Goal: Task Accomplishment & Management: Manage account settings

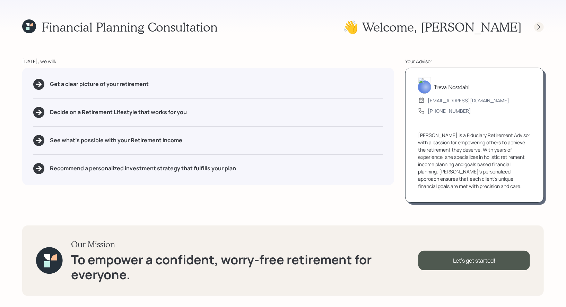
click at [540, 26] on icon at bounding box center [538, 27] width 7 height 7
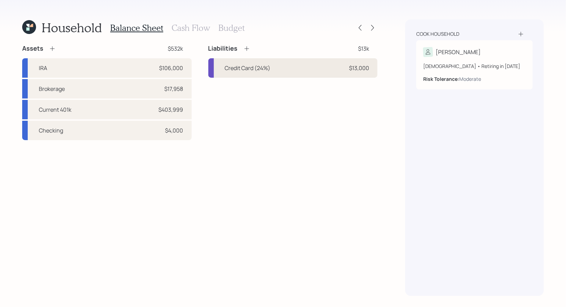
click at [268, 69] on div "Credit Card (24%)" at bounding box center [248, 68] width 46 height 8
select select "credit_card"
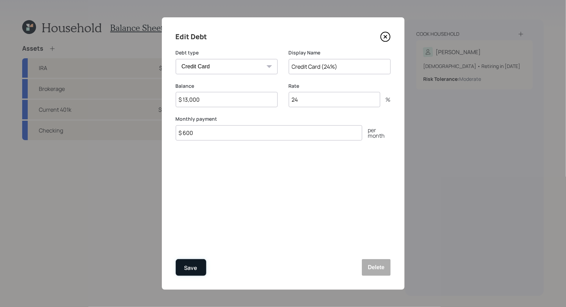
click at [192, 265] on div "Save" at bounding box center [190, 267] width 13 height 9
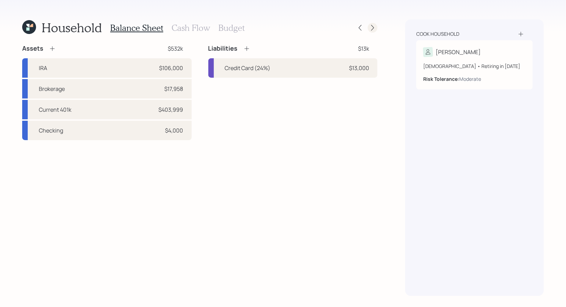
click at [373, 26] on icon at bounding box center [372, 27] width 7 height 7
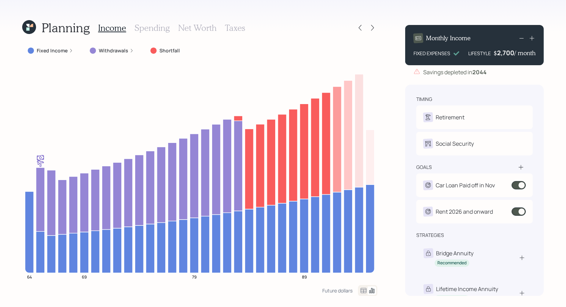
click at [156, 25] on h3 "Spending" at bounding box center [151, 28] width 35 height 10
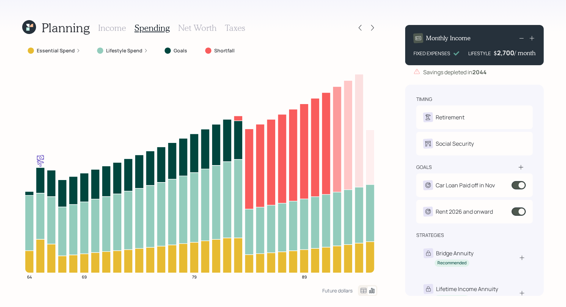
click at [363, 289] on icon at bounding box center [363, 290] width 8 height 8
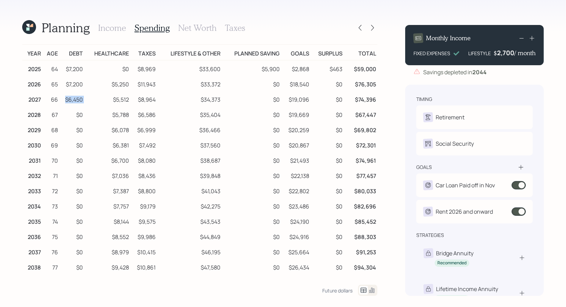
drag, startPoint x: 88, startPoint y: 99, endPoint x: 66, endPoint y: 100, distance: 22.5
click at [66, 100] on tr "2027 66 $6,450 $5,512 $8,964 $34,373 $0 $19,096 $0 $74,396" at bounding box center [199, 98] width 355 height 15
drag, startPoint x: 311, startPoint y: 85, endPoint x: 205, endPoint y: 85, distance: 106.0
click at [205, 85] on tr "2026 65 $7,200 $5,250 $11,943 $33,372 $0 $18,540 $0 $76,305" at bounding box center [199, 83] width 355 height 15
click at [373, 28] on icon at bounding box center [372, 27] width 7 height 7
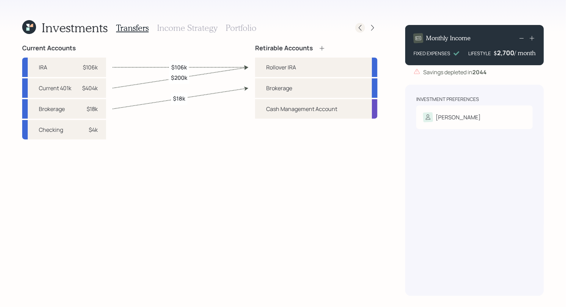
click at [359, 28] on icon at bounding box center [360, 28] width 3 height 6
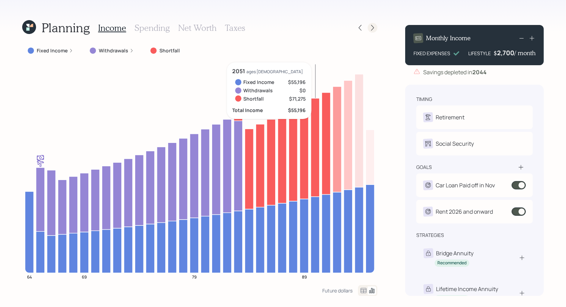
click at [372, 27] on icon at bounding box center [372, 27] width 7 height 7
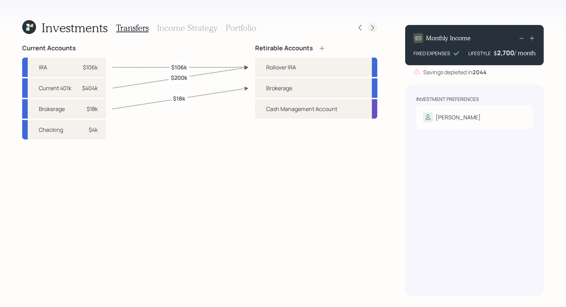
click at [371, 27] on icon at bounding box center [372, 27] width 7 height 7
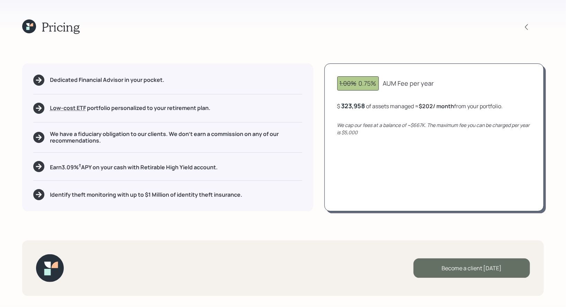
click at [461, 269] on div "Become a client [DATE]" at bounding box center [471, 267] width 116 height 19
click at [459, 264] on div "Go to Altruist" at bounding box center [471, 267] width 116 height 19
click at [27, 27] on icon at bounding box center [27, 28] width 3 height 3
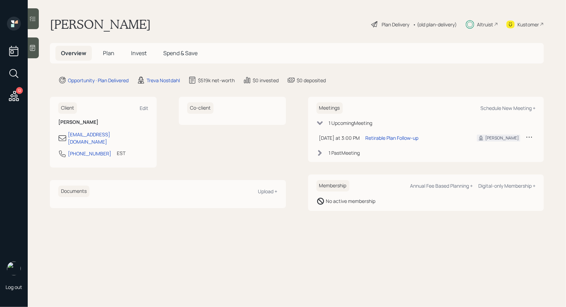
click at [105, 53] on span "Plan" at bounding box center [108, 53] width 11 height 8
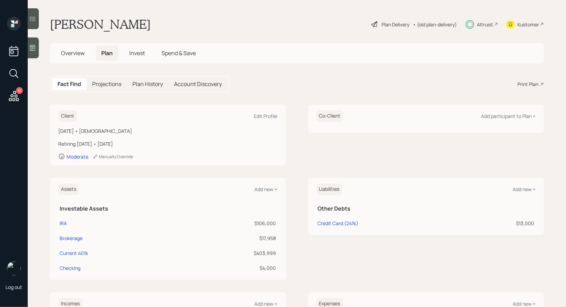
click at [134, 51] on span "Invest" at bounding box center [137, 53] width 16 height 8
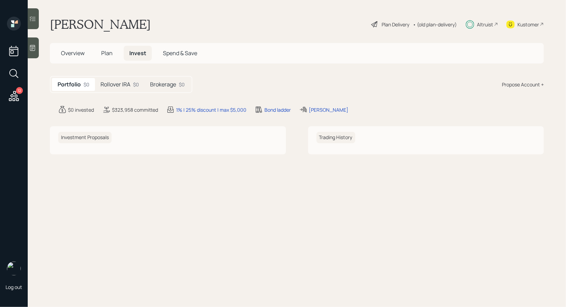
click at [174, 84] on h5 "Brokerage" at bounding box center [163, 84] width 26 height 7
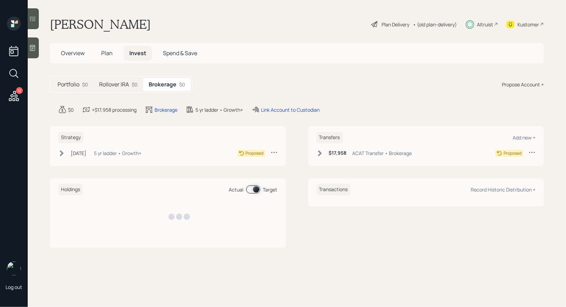
click at [318, 155] on icon at bounding box center [320, 153] width 4 height 6
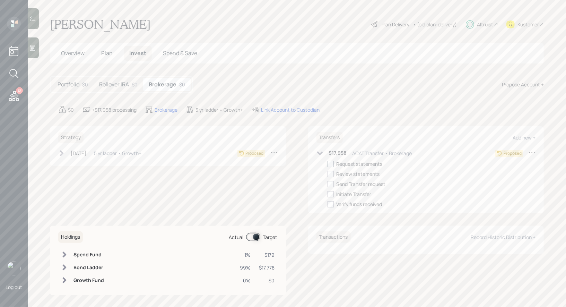
click at [331, 165] on div at bounding box center [330, 164] width 6 height 6
click at [327, 164] on input "checkbox" at bounding box center [327, 164] width 0 height 0
checkbox input "true"
click at [109, 83] on h5 "Rollover IRA" at bounding box center [114, 84] width 30 height 7
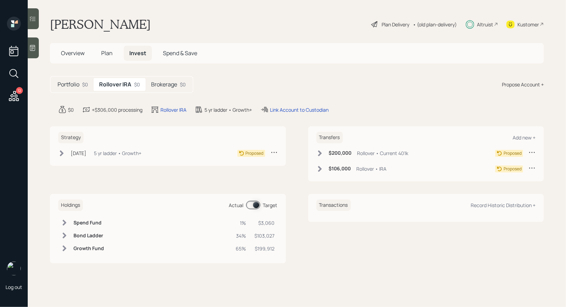
click at [320, 150] on icon at bounding box center [319, 153] width 7 height 7
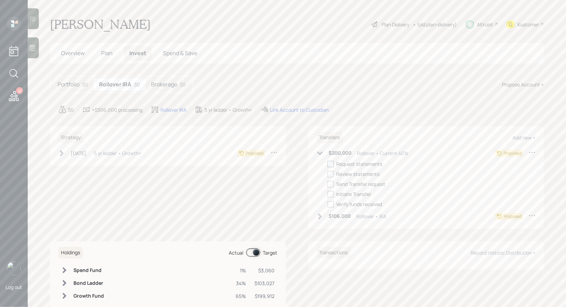
click at [329, 163] on div at bounding box center [330, 164] width 6 height 6
click at [327, 164] on input "checkbox" at bounding box center [327, 164] width 0 height 0
checkbox input "true"
click at [318, 217] on icon at bounding box center [319, 216] width 7 height 7
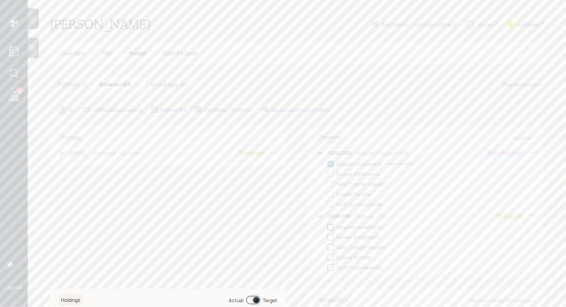
click at [331, 224] on div at bounding box center [330, 227] width 6 height 6
click at [327, 227] on input "checkbox" at bounding box center [327, 227] width 0 height 0
checkbox input "true"
click at [63, 152] on icon at bounding box center [62, 153] width 4 height 6
click at [72, 163] on div at bounding box center [72, 164] width 6 height 6
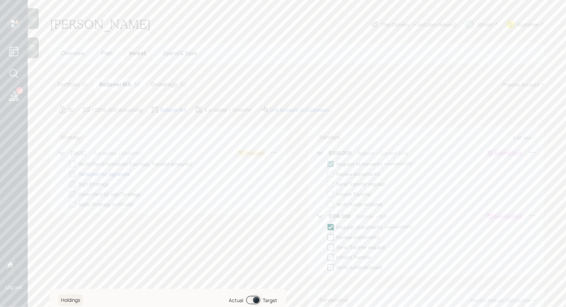
click at [69, 164] on input "checkbox" at bounding box center [69, 164] width 0 height 0
checkbox input "true"
click at [171, 81] on h5 "Brokerage" at bounding box center [164, 84] width 26 height 7
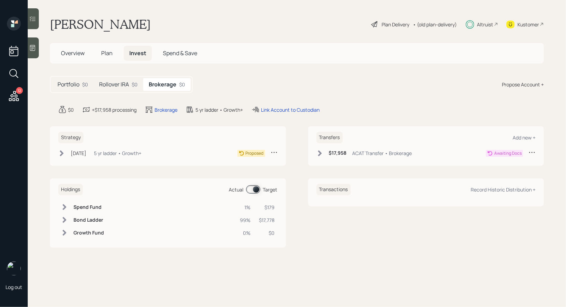
click at [63, 152] on icon at bounding box center [62, 153] width 4 height 6
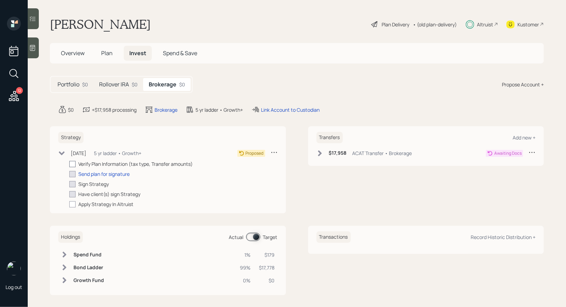
click at [72, 162] on div at bounding box center [72, 164] width 6 height 6
click at [69, 164] on input "checkbox" at bounding box center [69, 164] width 0 height 0
checkbox input "true"
click at [121, 83] on h5 "Rollover IRA" at bounding box center [114, 84] width 30 height 7
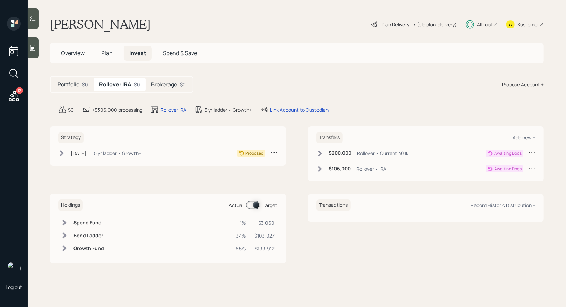
click at [165, 83] on h5 "Brokerage" at bounding box center [164, 84] width 26 height 7
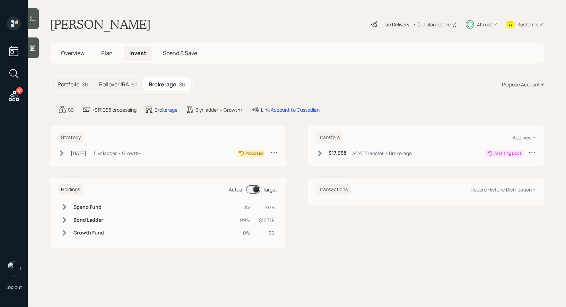
click at [62, 152] on icon at bounding box center [62, 153] width 4 height 6
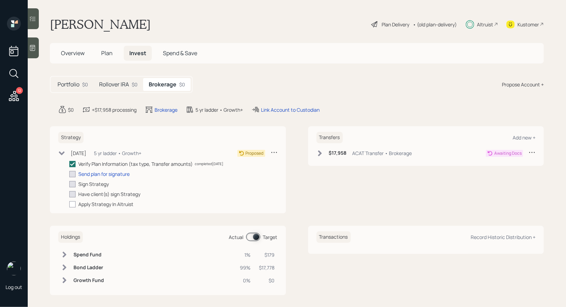
click at [320, 150] on icon at bounding box center [319, 153] width 7 height 7
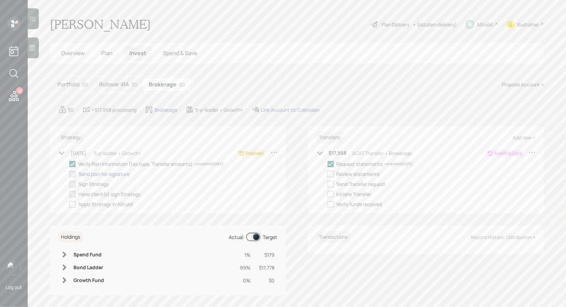
click at [121, 83] on h5 "Rollover IRA" at bounding box center [114, 84] width 30 height 7
